Goal: Navigation & Orientation: Find specific page/section

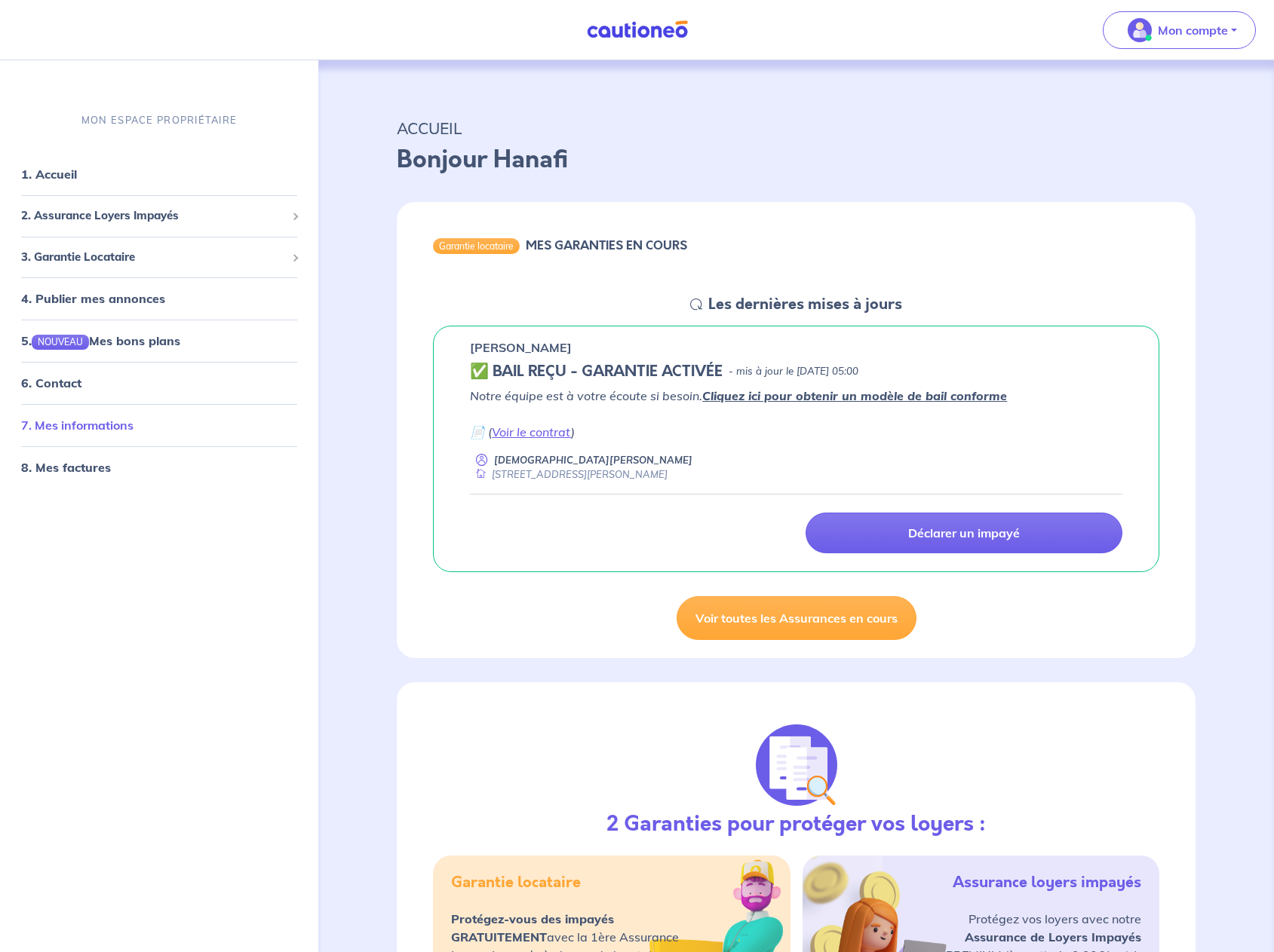
click at [97, 427] on link "7. Mes informations" at bounding box center [78, 426] width 113 height 16
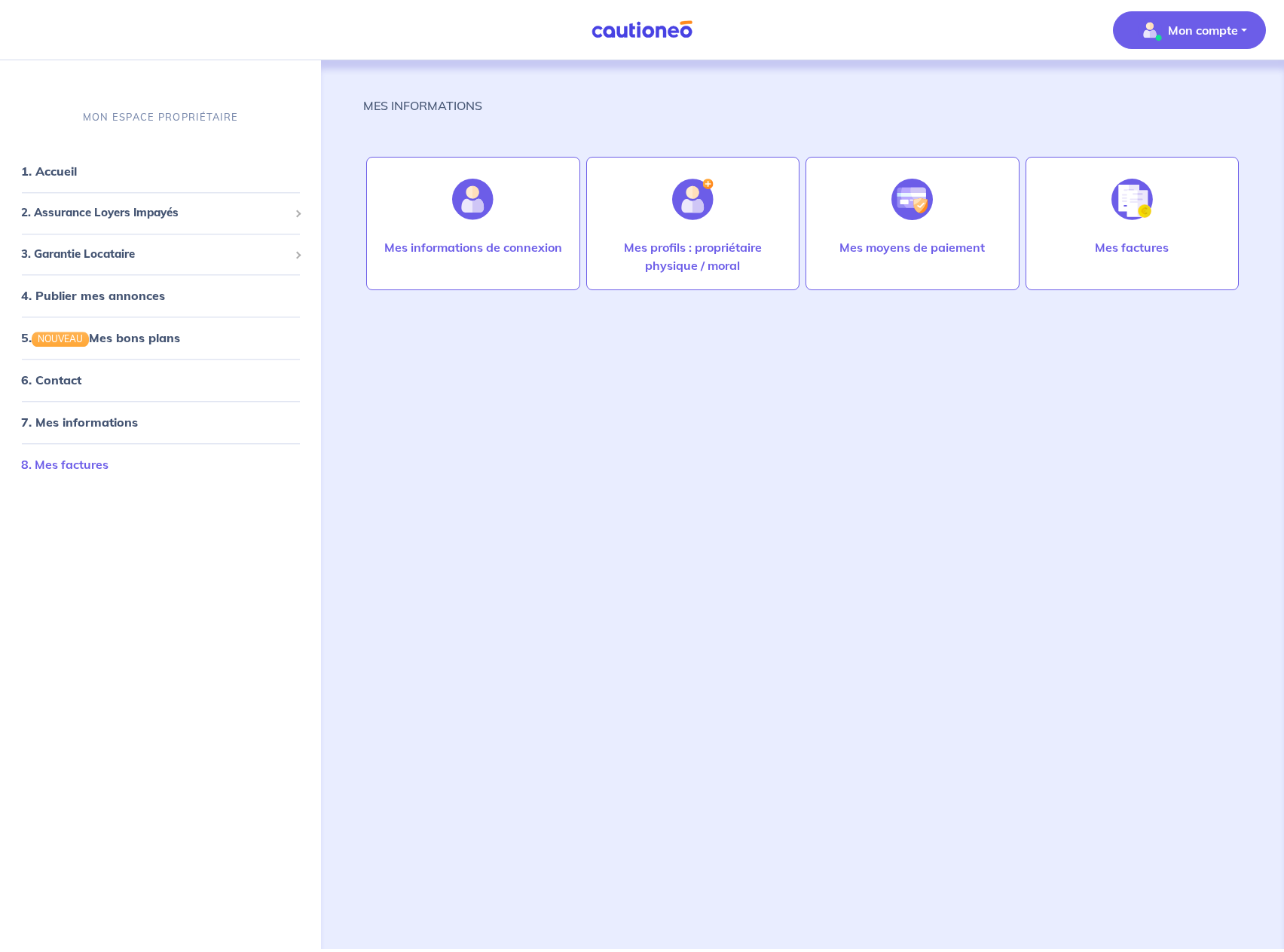
click at [74, 469] on link "8. Mes factures" at bounding box center [65, 465] width 87 height 16
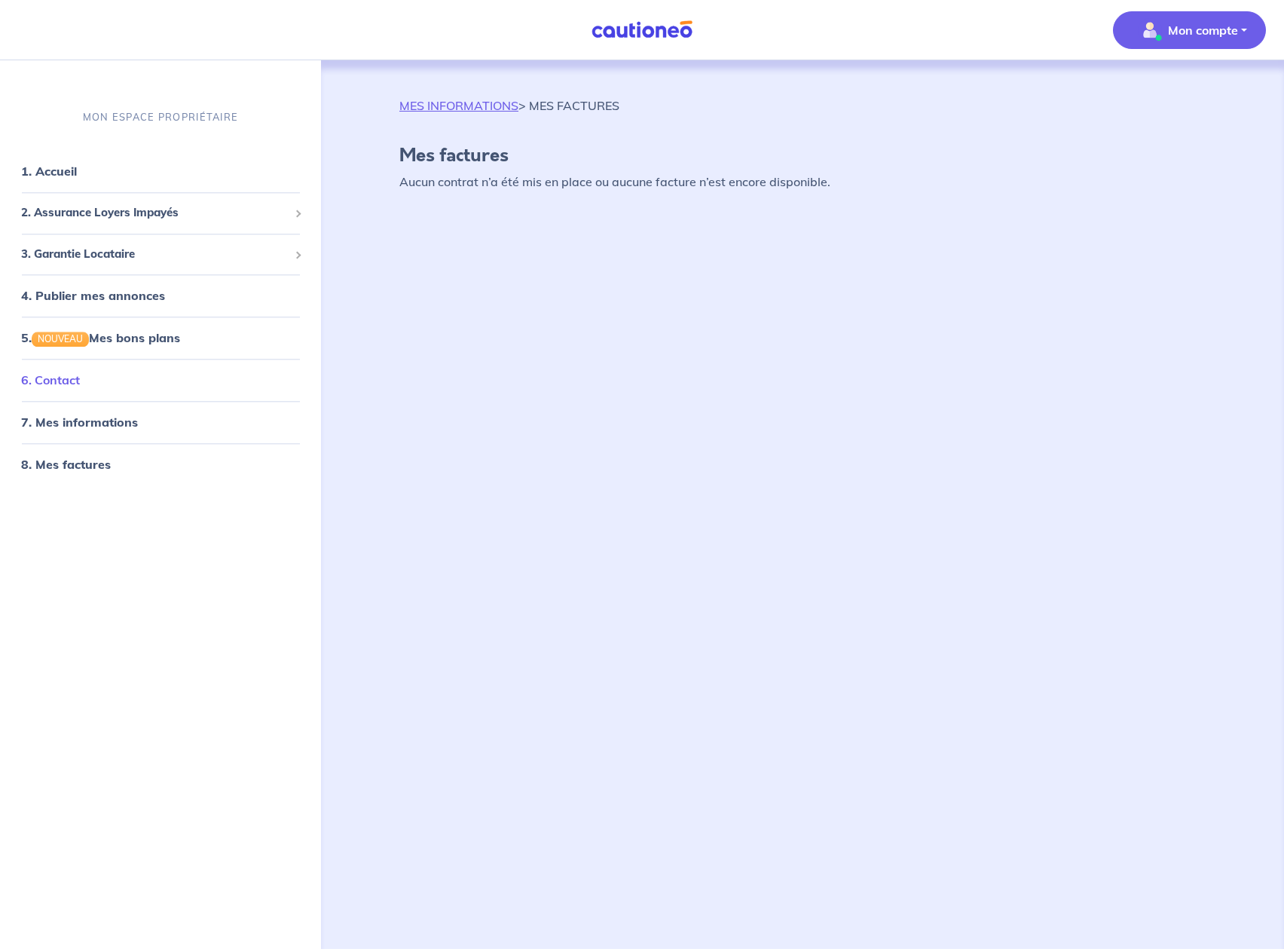
click at [80, 373] on link "6. Contact" at bounding box center [51, 381] width 59 height 16
click at [96, 255] on span "3. Garantie Locataire" at bounding box center [154, 255] width 267 height 17
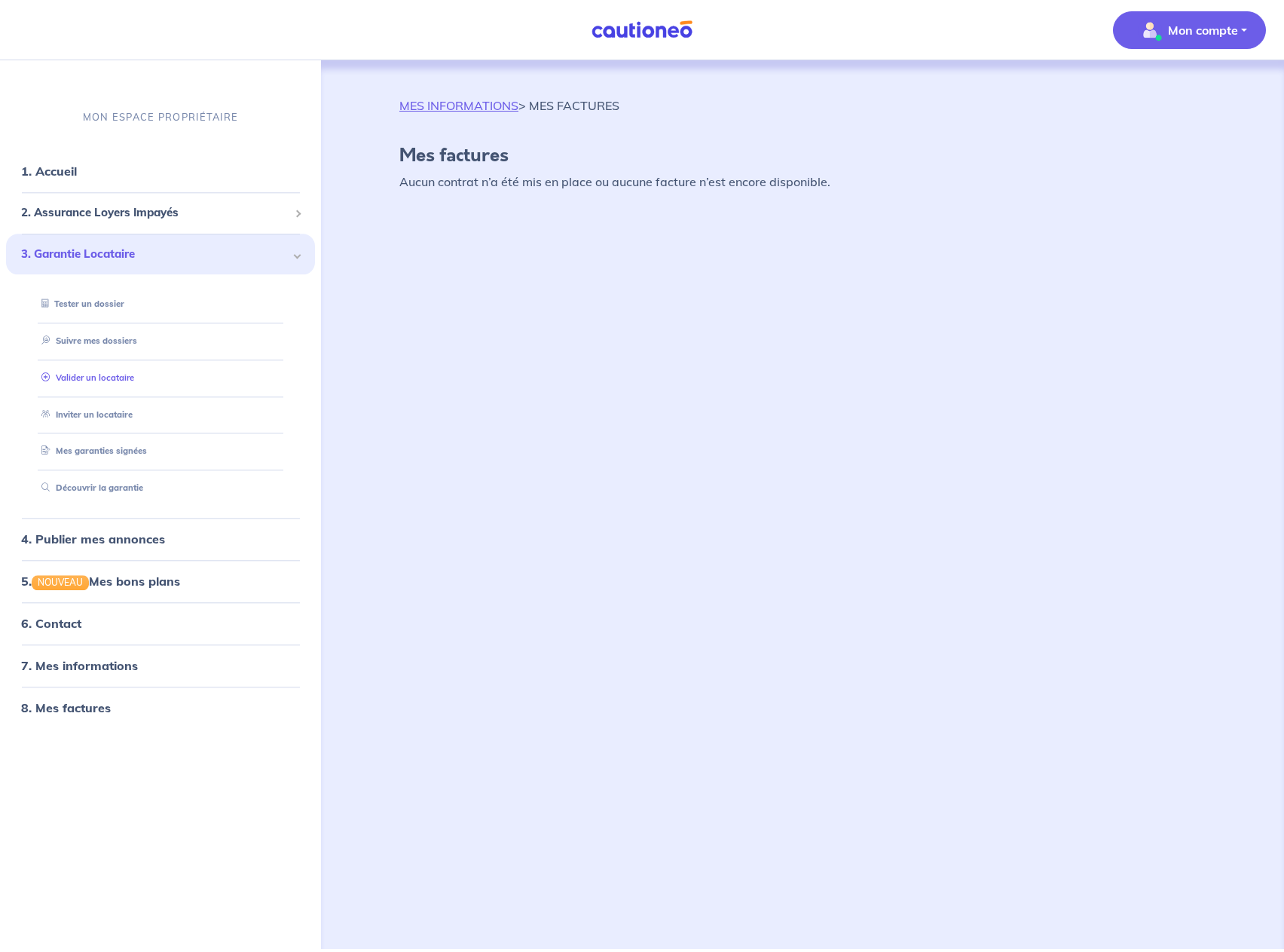
click at [126, 379] on link "Valider un locataire" at bounding box center [84, 377] width 99 height 11
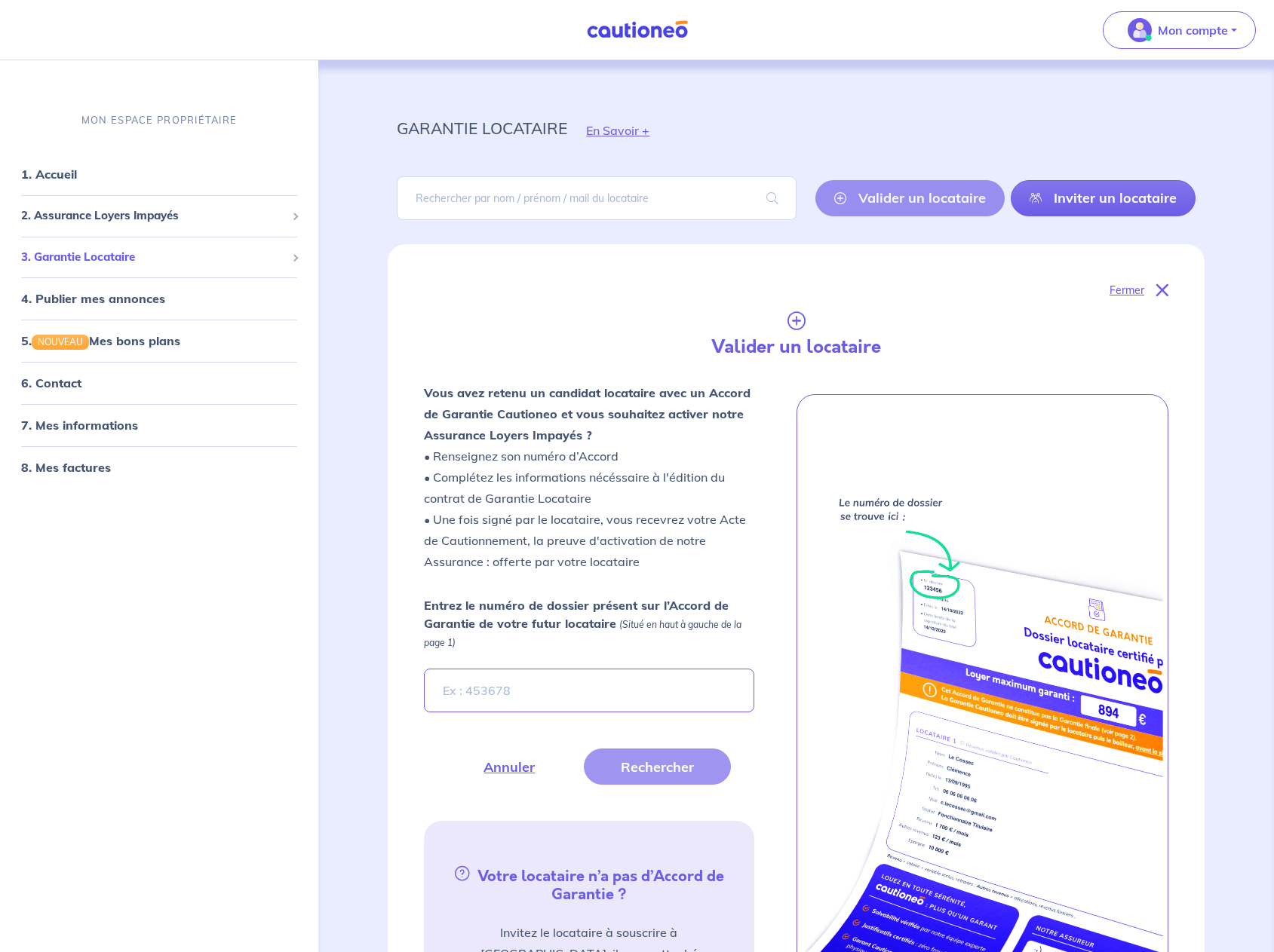
click at [120, 259] on span "3. Garantie Locataire" at bounding box center [154, 257] width 264 height 17
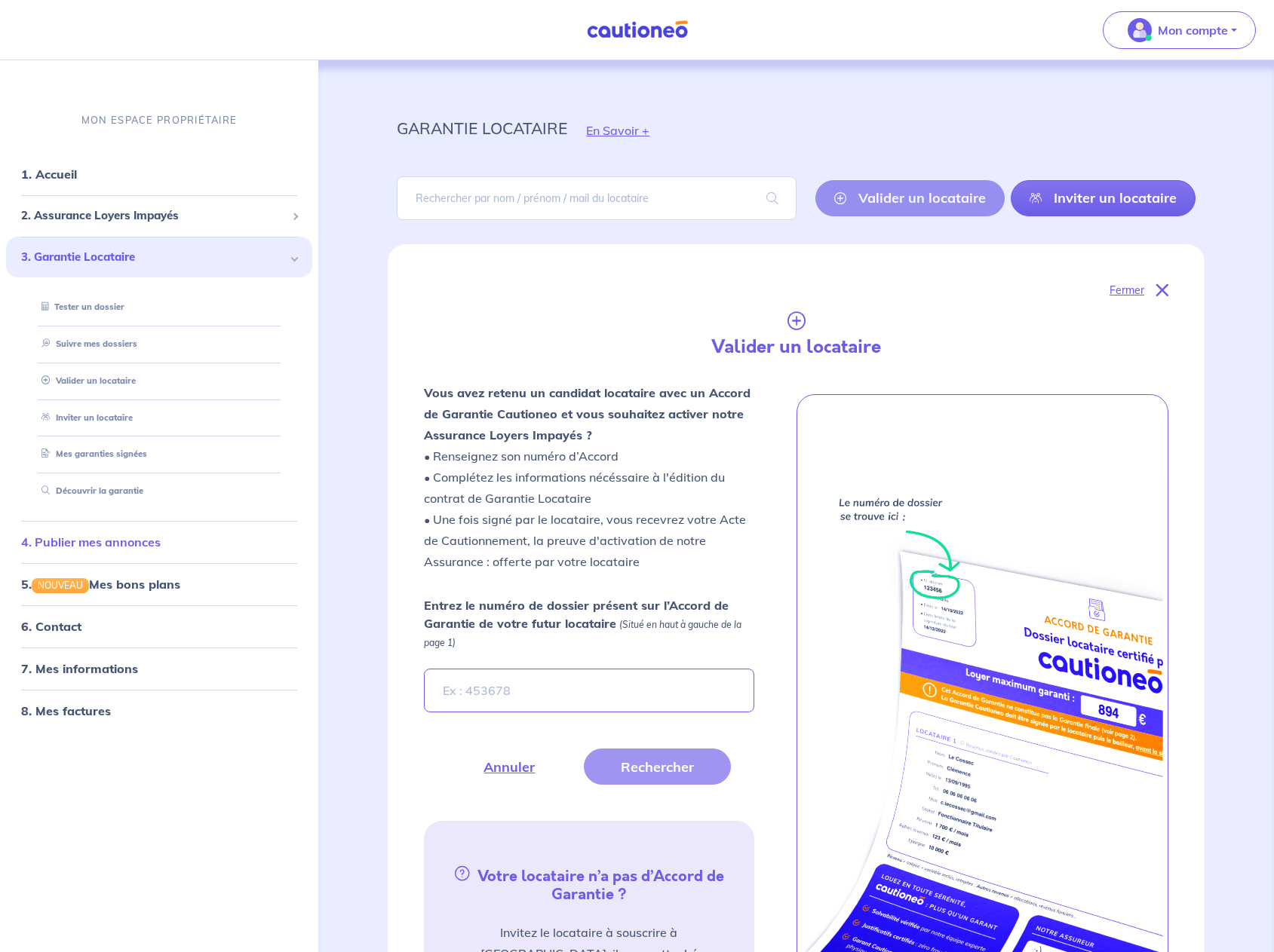
click at [160, 545] on link "4. Publier mes annonces" at bounding box center [91, 542] width 140 height 16
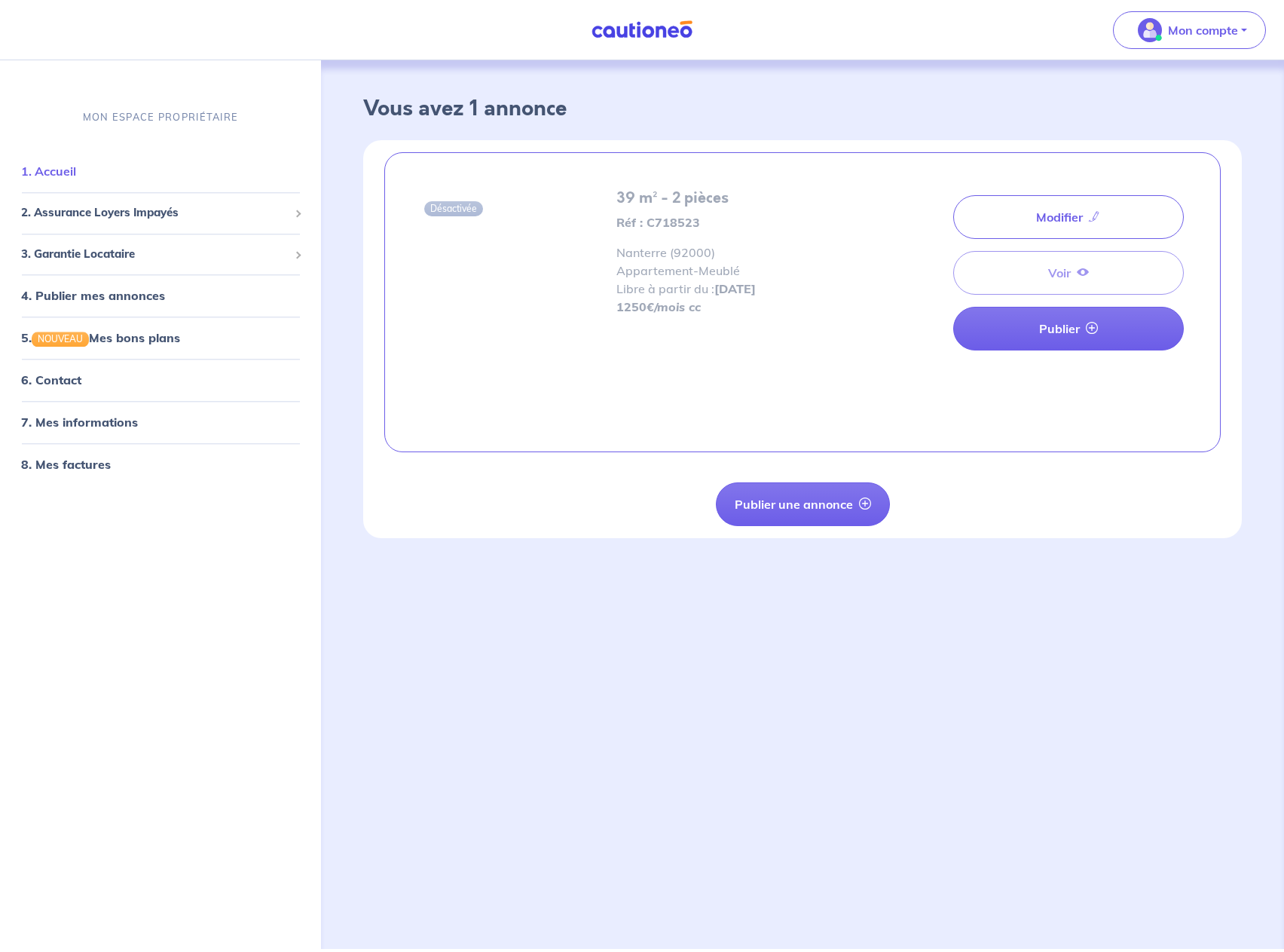
click at [67, 176] on link "1. Accueil" at bounding box center [49, 172] width 55 height 16
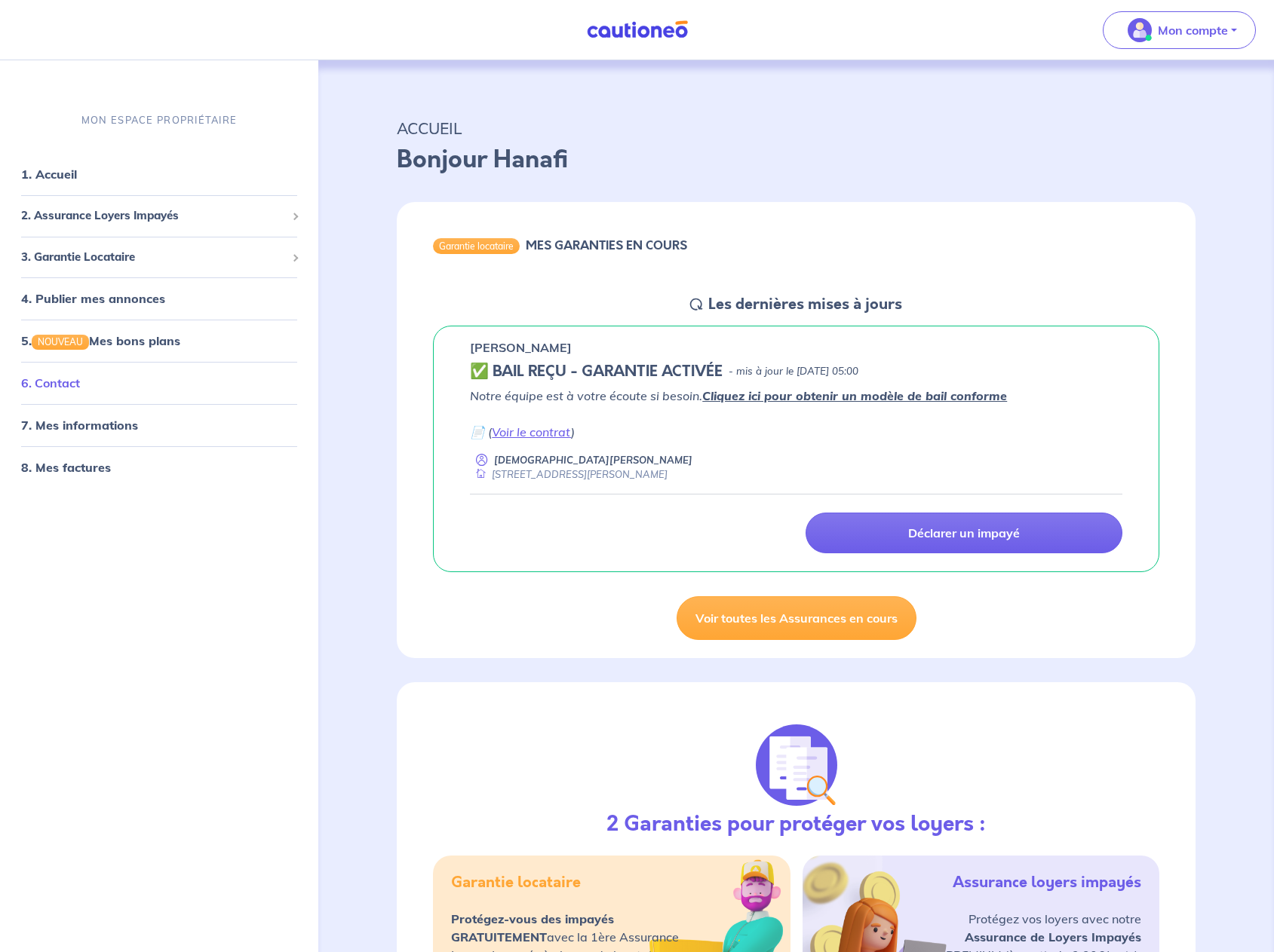
click at [80, 379] on link "6. Contact" at bounding box center [51, 384] width 59 height 16
click at [122, 425] on link "7. Mes informations" at bounding box center [78, 426] width 113 height 16
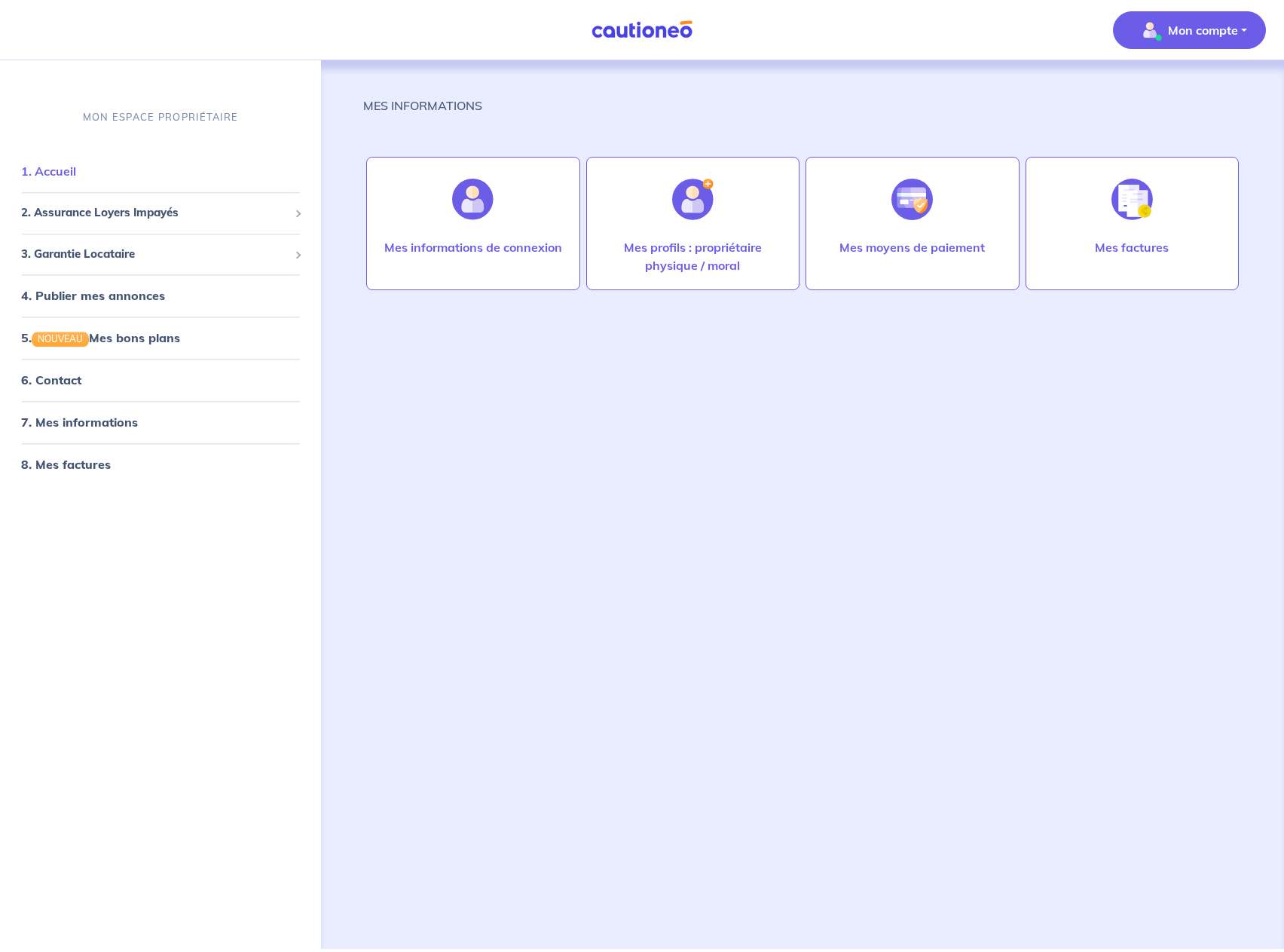
click at [76, 173] on link "1. Accueil" at bounding box center [49, 172] width 55 height 16
